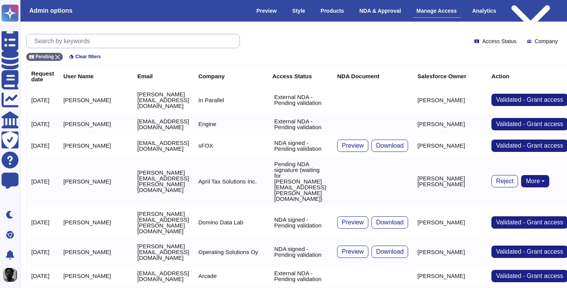
click at [72, 41] on input "text" at bounding box center [134, 41] width 209 height 14
paste input "camille.arifon@intersectmbo.org"
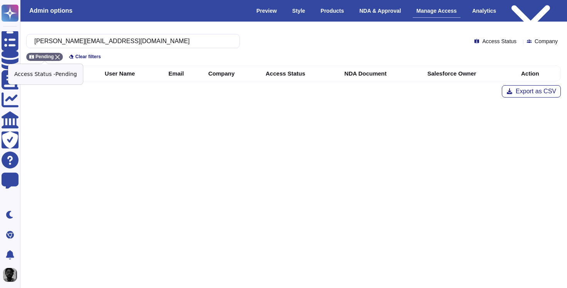
type input "camille.arifon@intersectmbo.org"
click at [60, 56] on icon at bounding box center [57, 57] width 5 height 5
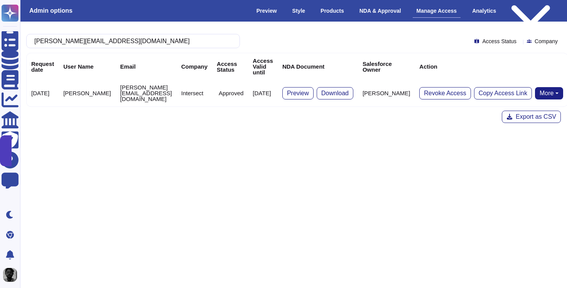
click at [381, 87] on td "Travis Schautteet" at bounding box center [386, 93] width 57 height 27
copy td "Travis Schautteet"
drag, startPoint x: 381, startPoint y: 87, endPoint x: 388, endPoint y: 92, distance: 8.3
click at [388, 92] on td "Travis Schautteet" at bounding box center [386, 93] width 57 height 27
